Goal: Communication & Community: Answer question/provide support

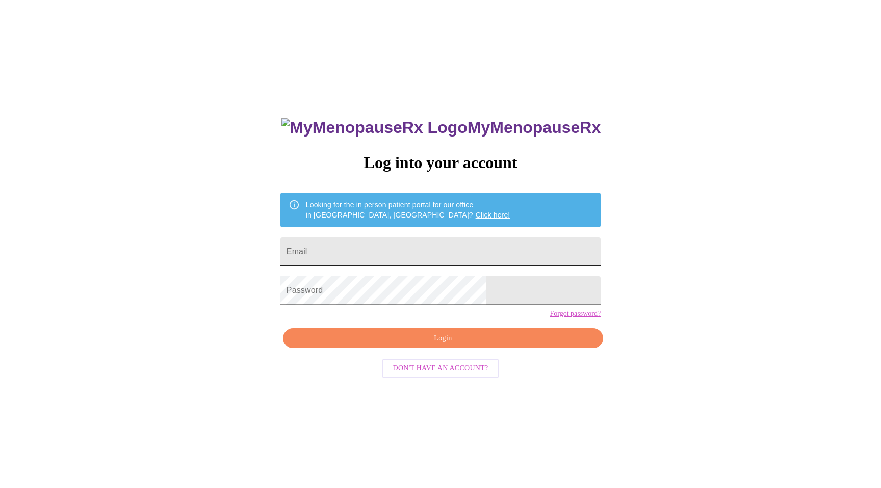
click at [379, 247] on input "Email" at bounding box center [440, 251] width 320 height 29
type input "[PERSON_NAME][EMAIL_ADDRESS][PERSON_NAME][DOMAIN_NAME]"
click at [450, 349] on button "Login" at bounding box center [443, 338] width 320 height 21
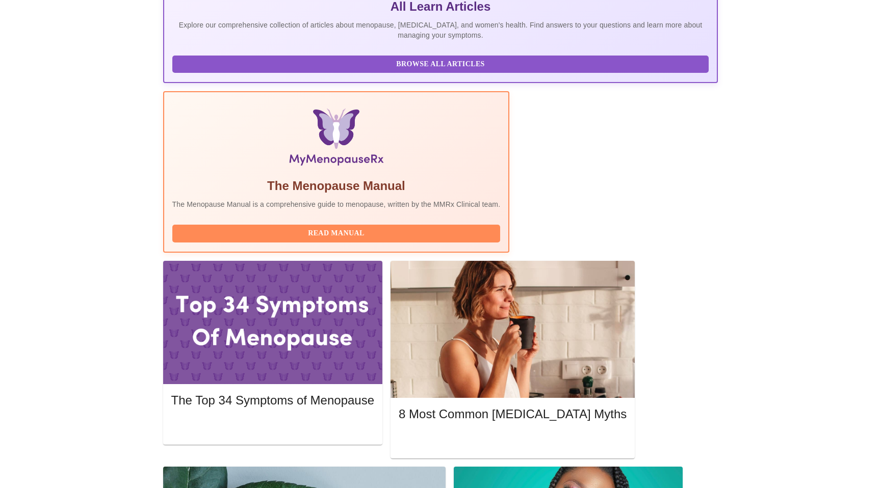
scroll to position [123, 0]
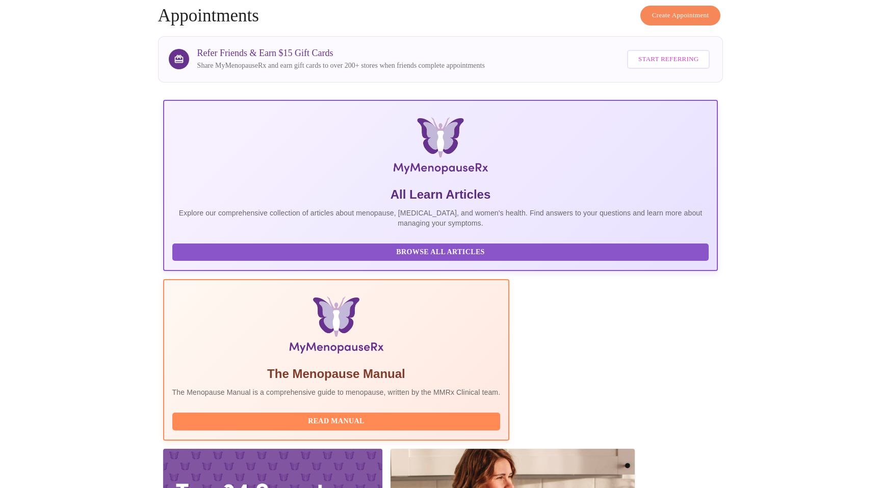
scroll to position [0, 0]
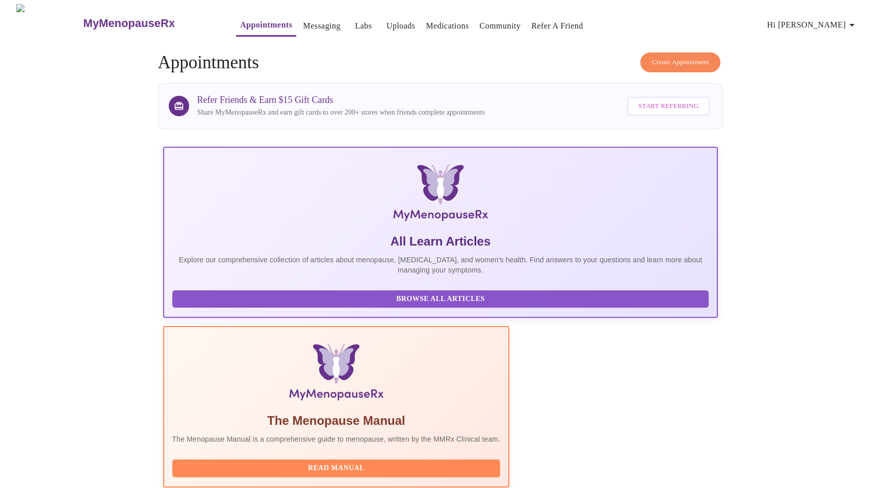
click at [303, 19] on link "Messaging" at bounding box center [321, 26] width 37 height 14
